Goal: Check status: Check status

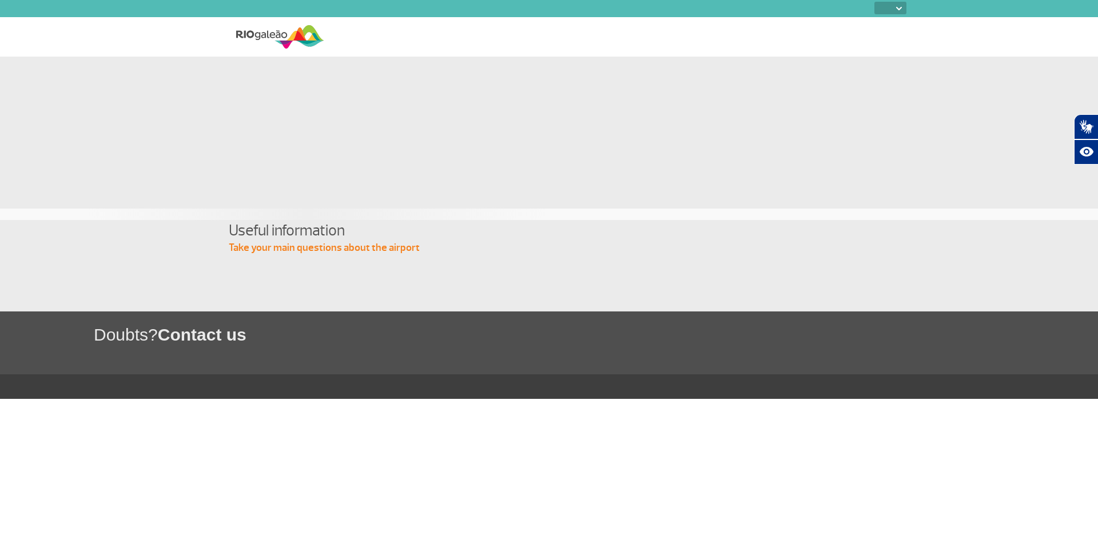
select select
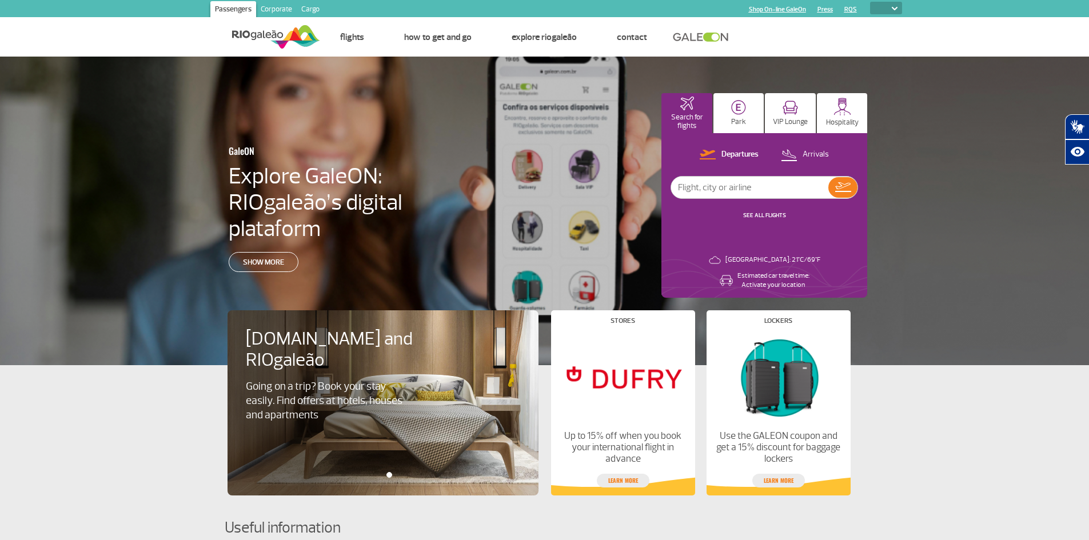
click at [771, 189] on input "text" at bounding box center [749, 188] width 157 height 22
type input "az"
click at [847, 191] on img at bounding box center [843, 187] width 16 height 10
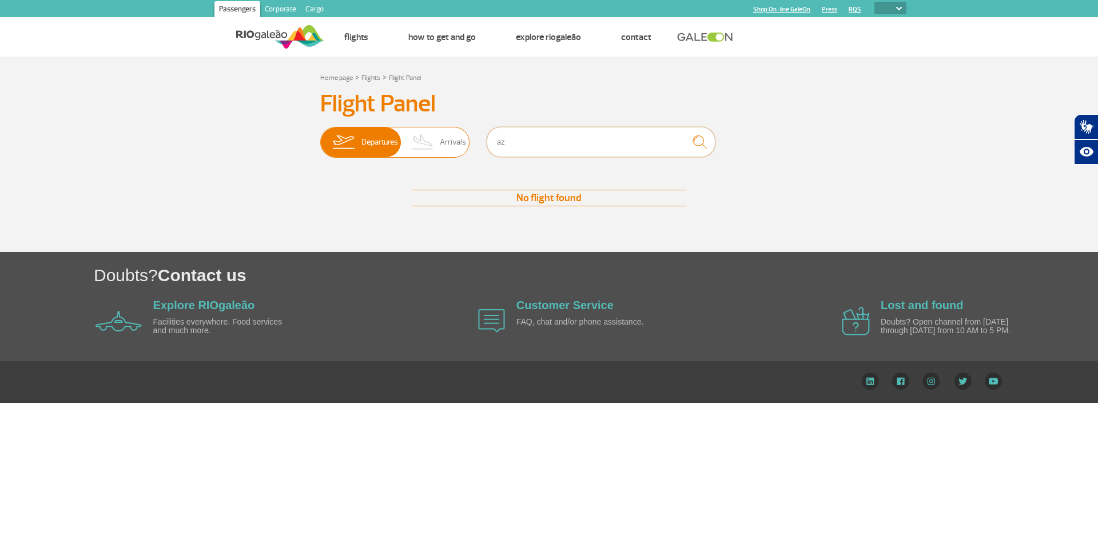
drag, startPoint x: 562, startPoint y: 148, endPoint x: 420, endPoint y: 148, distance: 141.8
click at [428, 148] on div "Departures Arrivals az" at bounding box center [548, 144] width 457 height 34
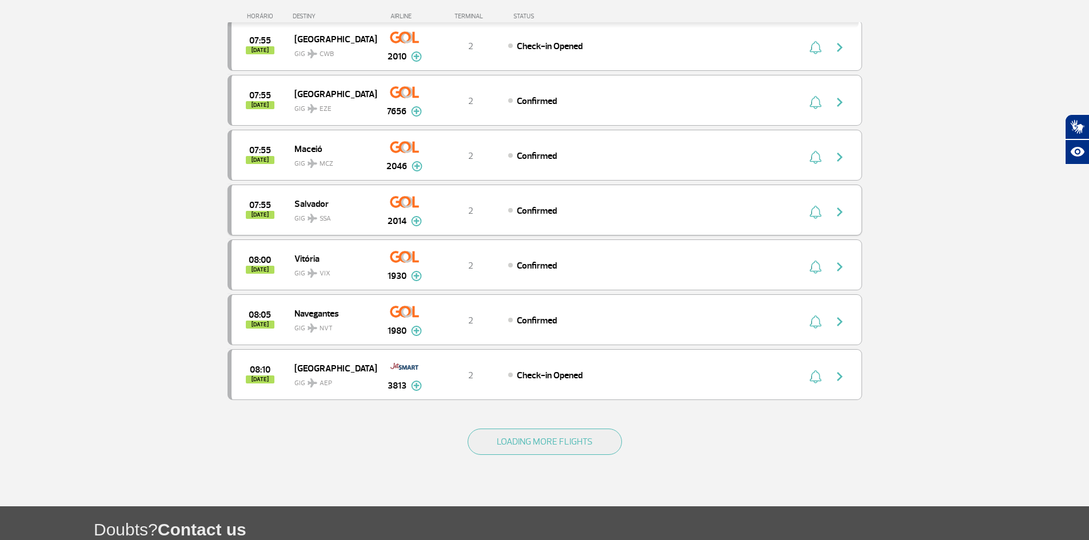
scroll to position [972, 0]
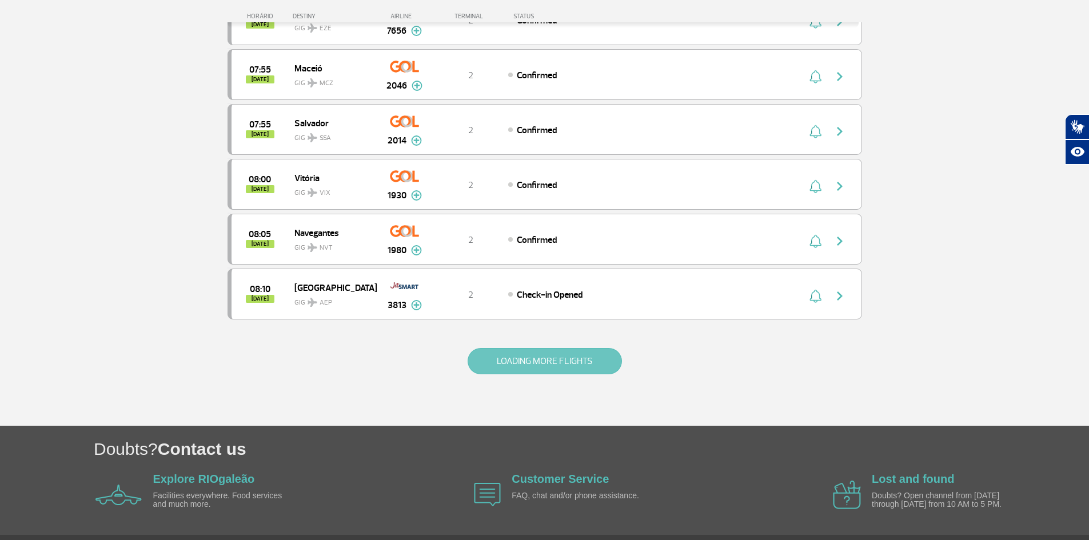
click at [520, 369] on button "LOADING MORE FLIGHTS" at bounding box center [545, 361] width 154 height 26
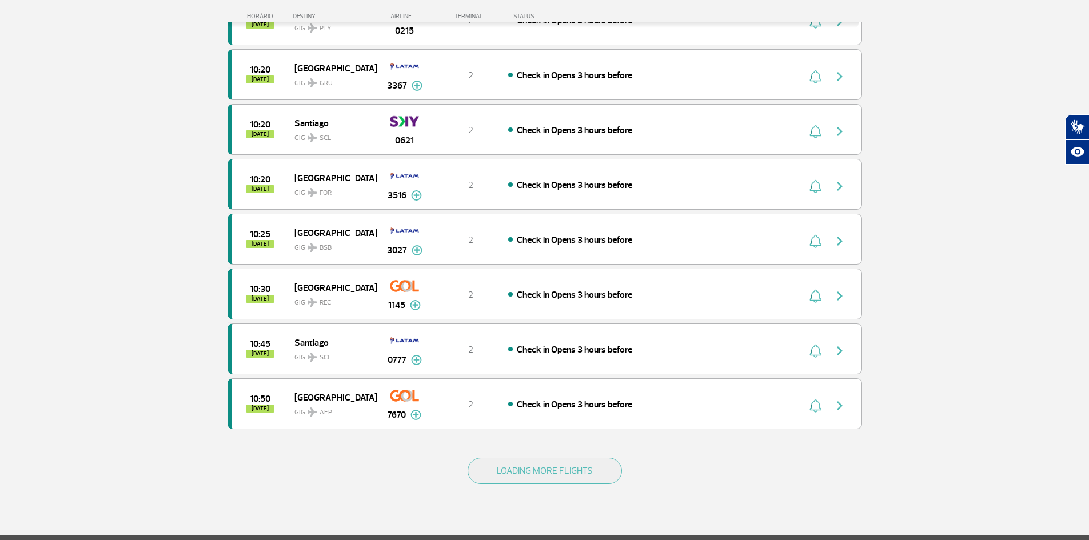
scroll to position [2106, 0]
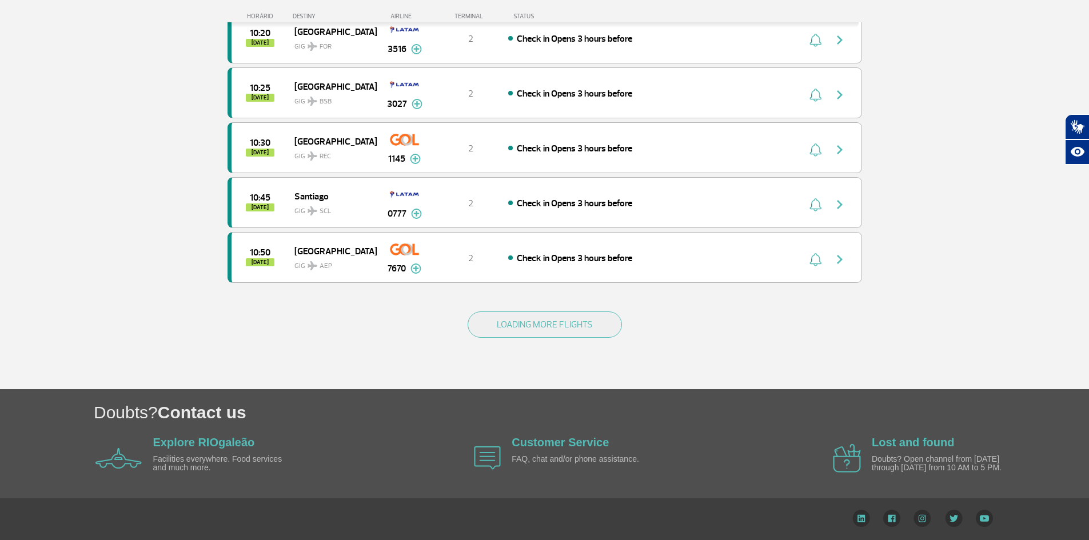
click at [559, 310] on div "LOADING MORE FLIGHTS" at bounding box center [545, 343] width 635 height 92
click at [558, 318] on button "LOADING MORE FLIGHTS" at bounding box center [545, 325] width 154 height 26
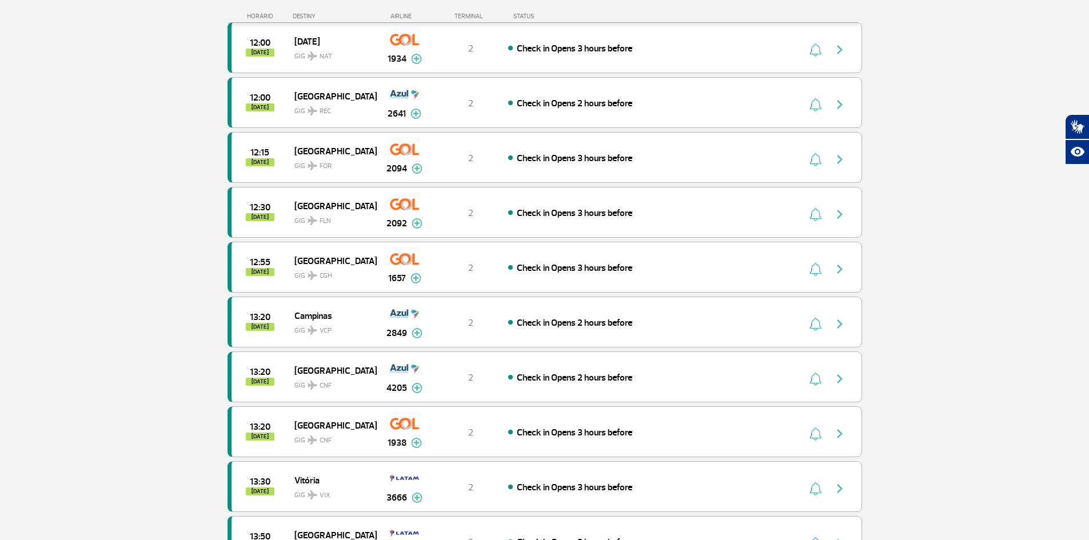
scroll to position [3078, 0]
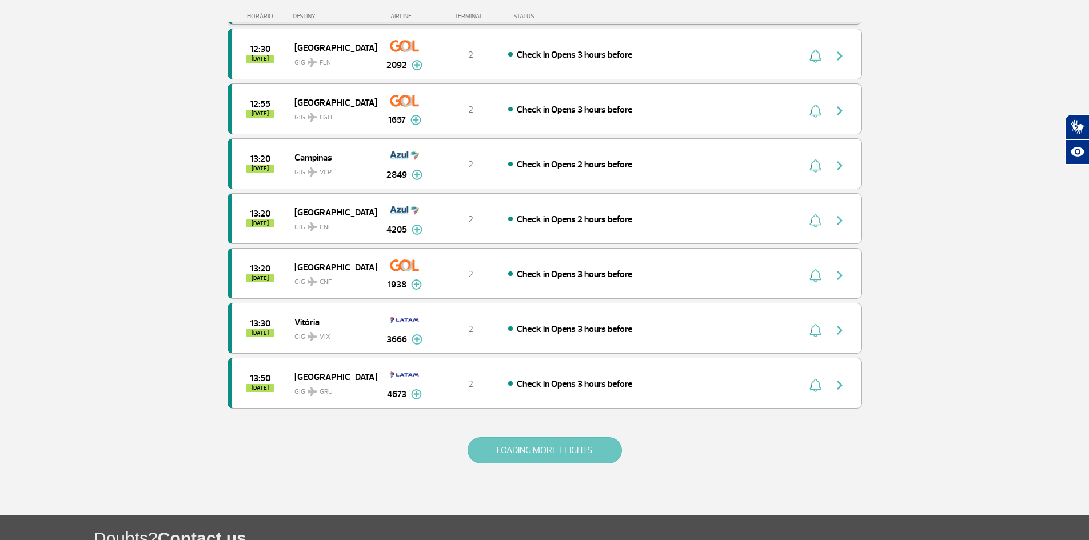
click at [553, 452] on button "LOADING MORE FLIGHTS" at bounding box center [545, 450] width 154 height 26
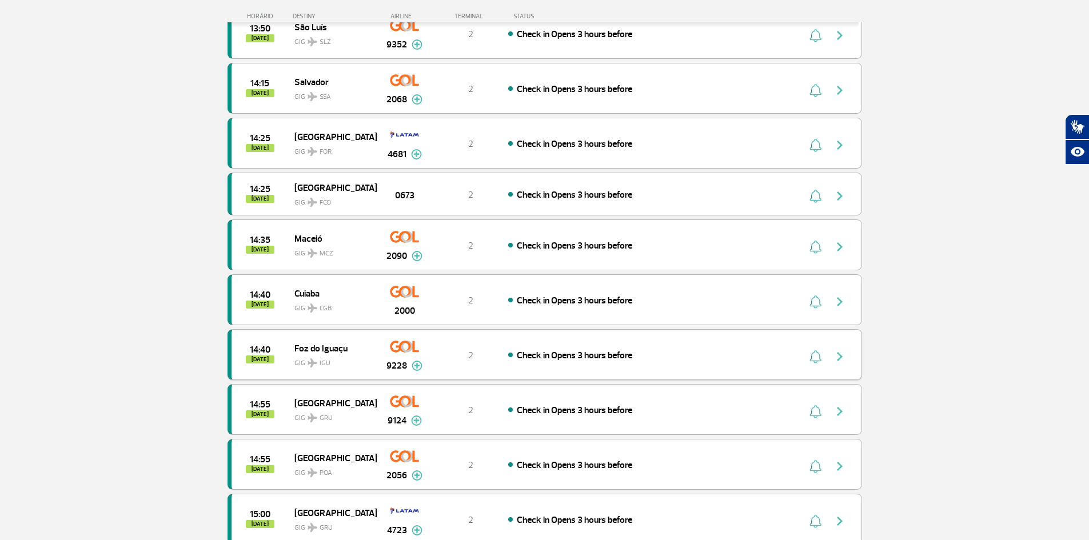
scroll to position [3478, 0]
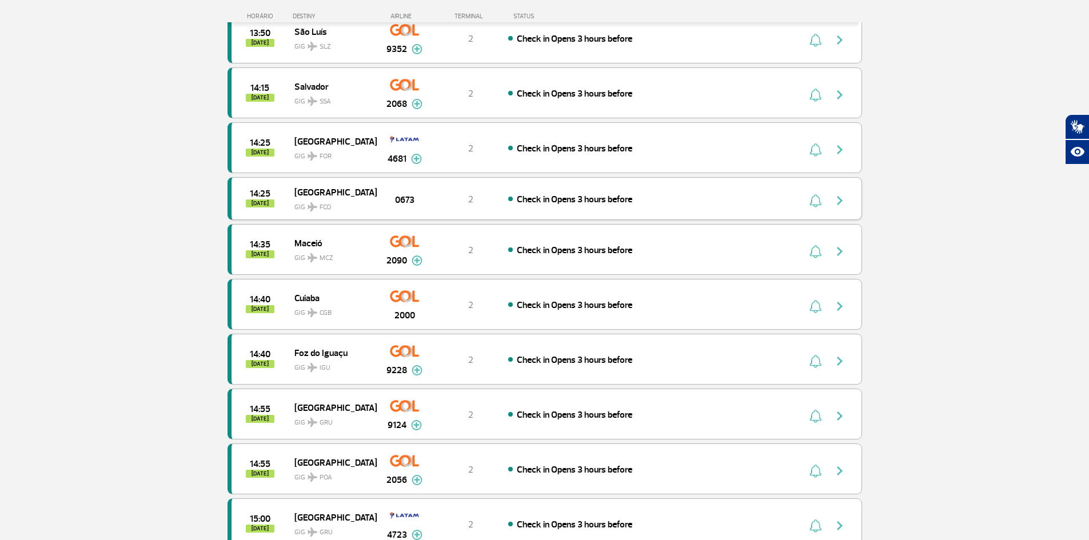
click at [662, 204] on div "Check in Opens 3 hours before" at bounding box center [634, 199] width 252 height 13
